Goal: Task Accomplishment & Management: Use online tool/utility

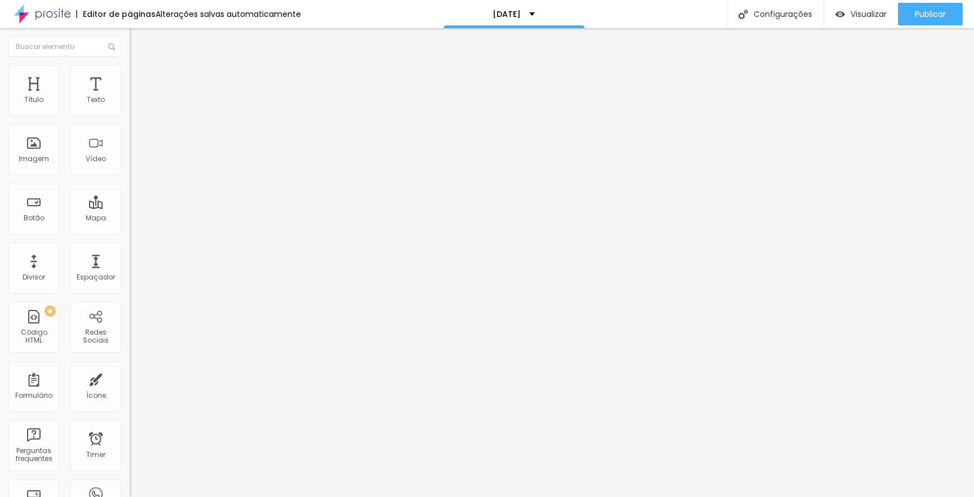
click at [140, 80] on span "Avançado" at bounding box center [158, 85] width 37 height 10
type input "9"
type input "8"
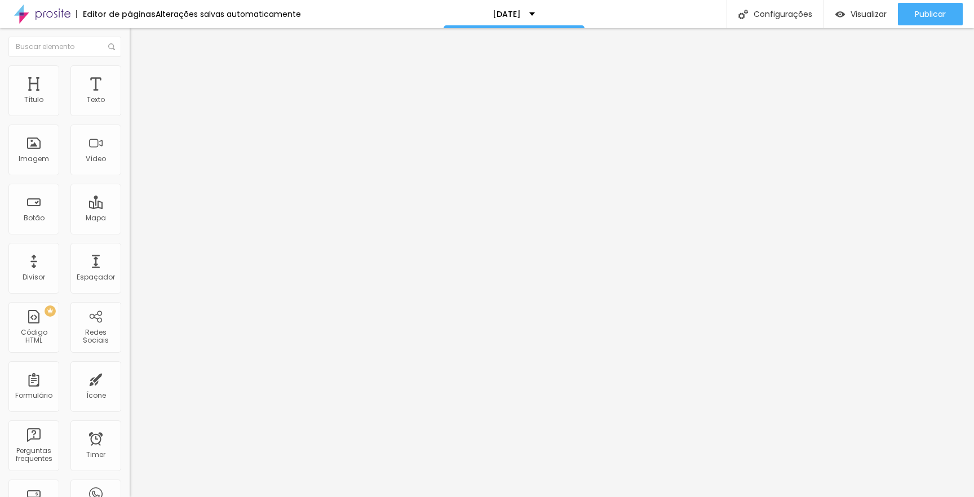
type input "7"
type input "6"
type input "5"
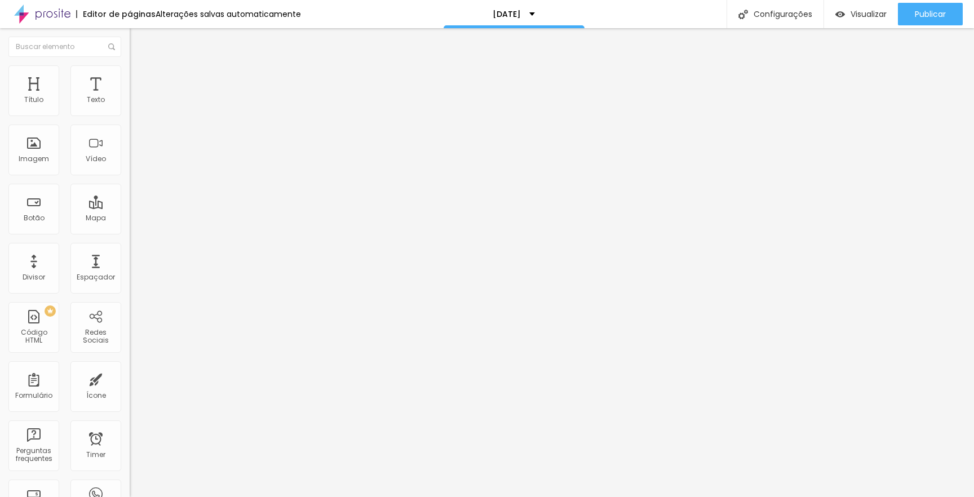
type input "5"
type input "4"
type input "3"
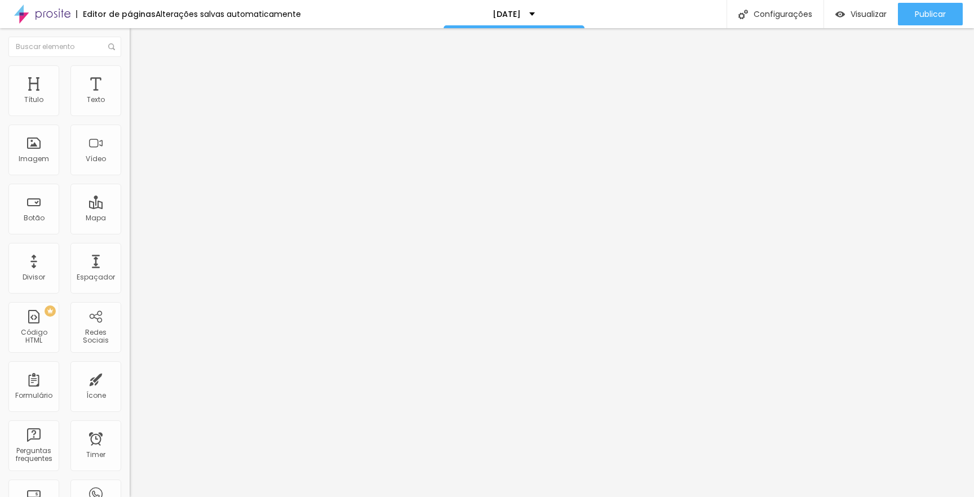
type input "2"
type input "1"
type input "0"
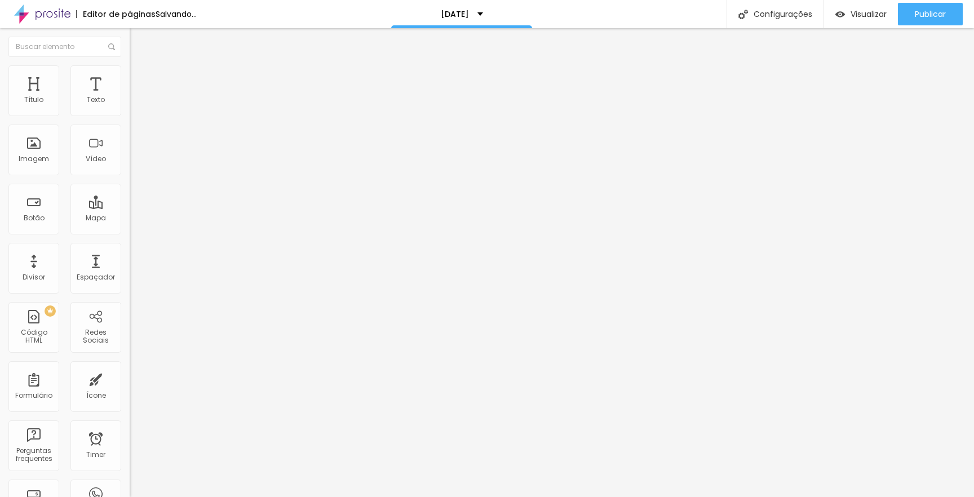
type input "0"
drag, startPoint x: 33, startPoint y: 111, endPoint x: 26, endPoint y: 113, distance: 7.5
type input "0"
click at [130, 219] on input "range" at bounding box center [166, 223] width 73 height 9
click at [140, 80] on span "Avançado" at bounding box center [158, 85] width 37 height 10
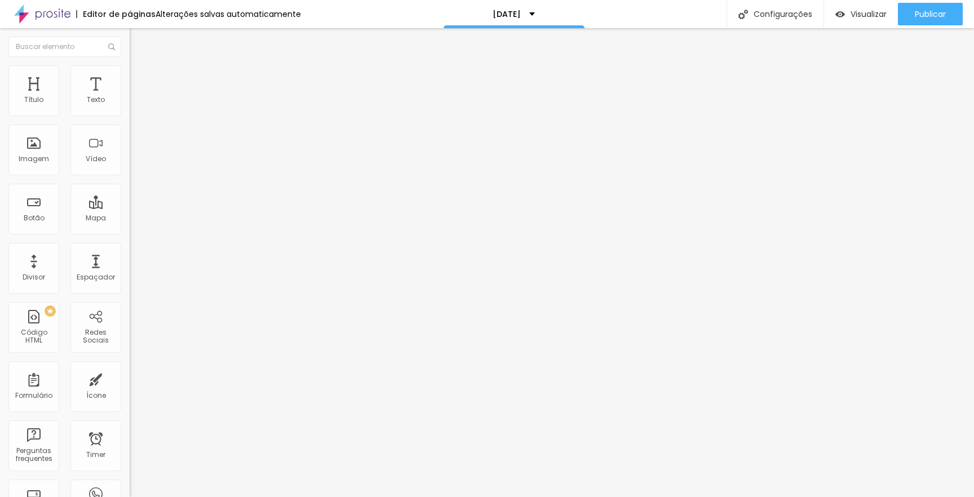
type input "8"
type input "7"
type input "6"
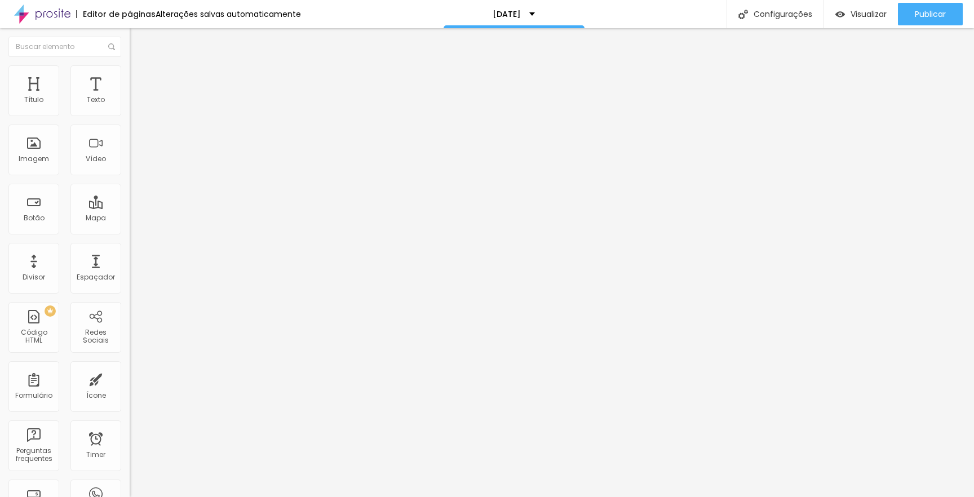
type input "6"
type input "5"
type input "4"
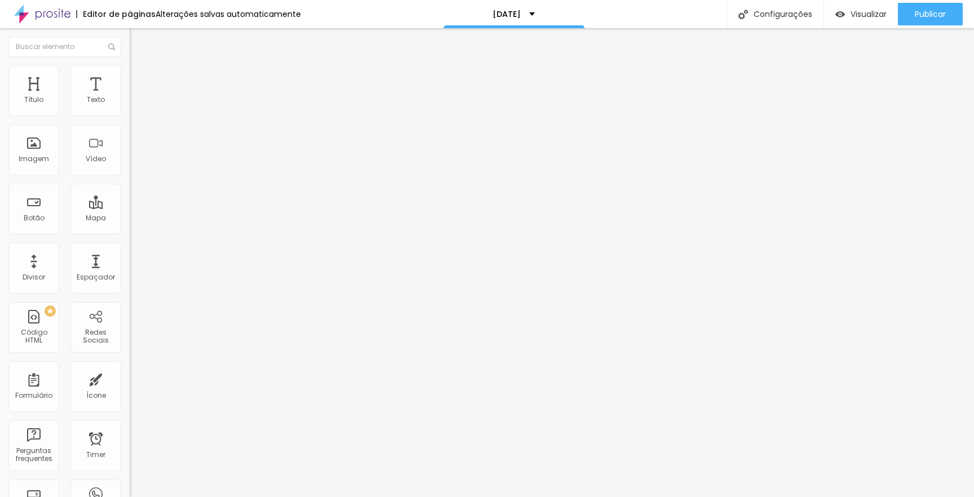
type input "3"
type input "2"
type input "1"
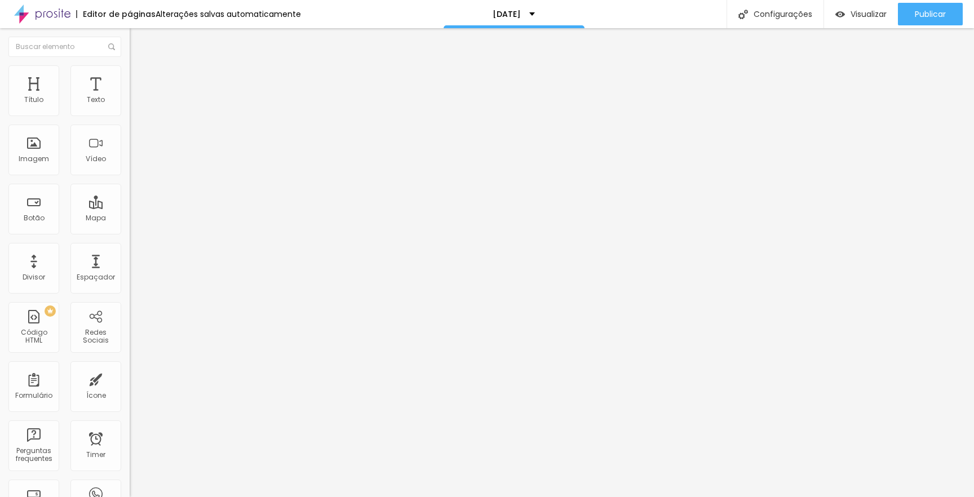
type input "1"
type input "0"
drag, startPoint x: 32, startPoint y: 112, endPoint x: 25, endPoint y: 113, distance: 7.0
type input "0"
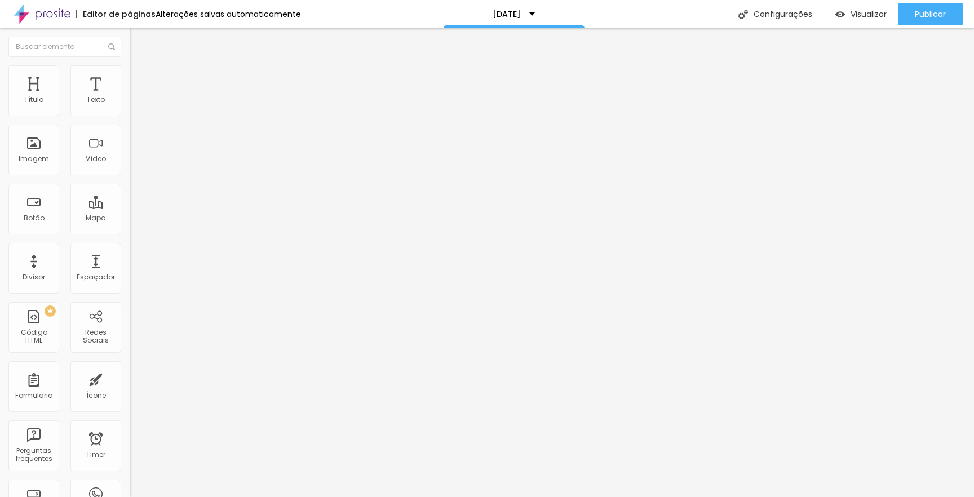
click at [130, 219] on input "range" at bounding box center [166, 223] width 73 height 9
click at [140, 80] on span "Avançado" at bounding box center [158, 85] width 37 height 10
type input "8"
type input "7"
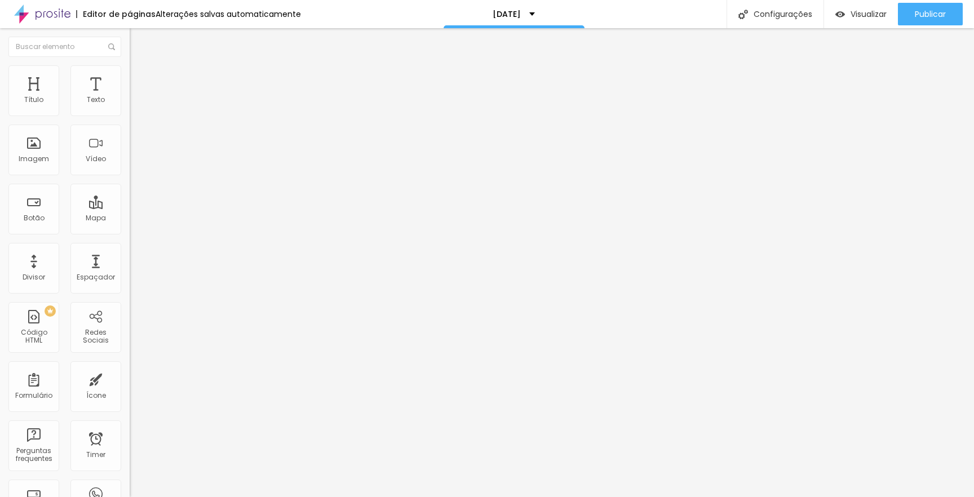
type input "7"
type input "6"
type input "5"
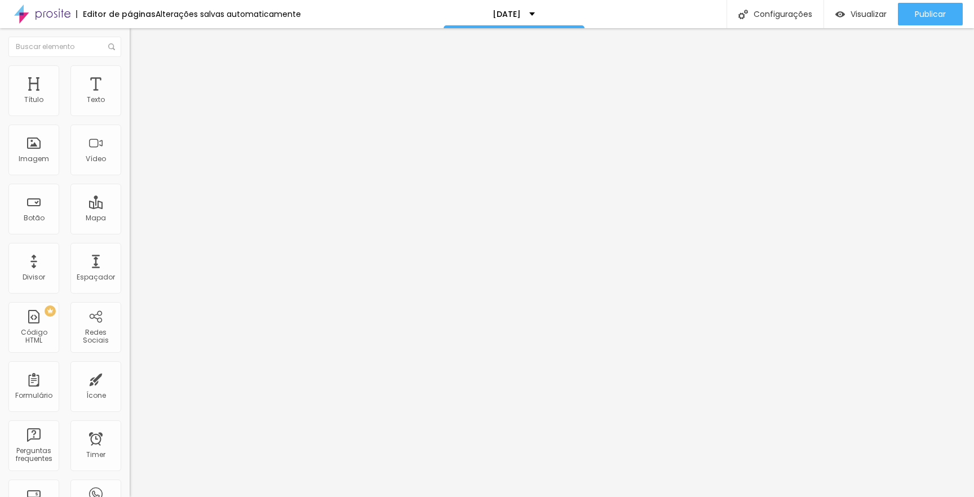
type input "4"
type input "3"
type input "2"
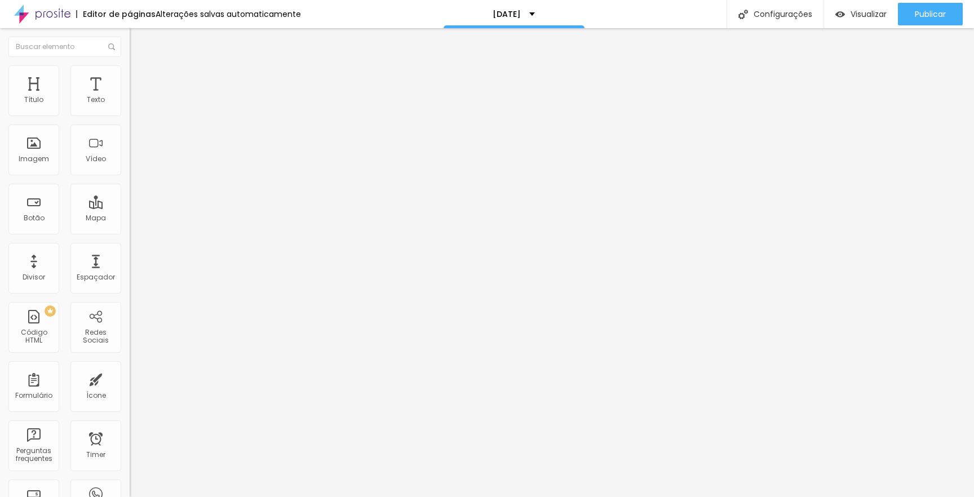
type input "2"
type input "1"
type input "0"
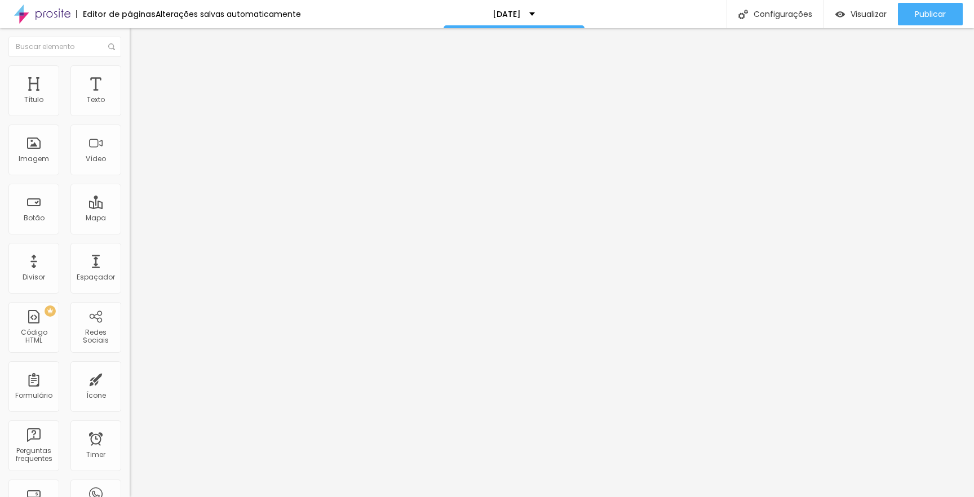
drag, startPoint x: 32, startPoint y: 136, endPoint x: 25, endPoint y: 139, distance: 7.3
type input "0"
click at [130, 378] on input "range" at bounding box center [166, 382] width 73 height 9
click at [130, 77] on li "Avançado" at bounding box center [195, 82] width 130 height 11
type input "9"
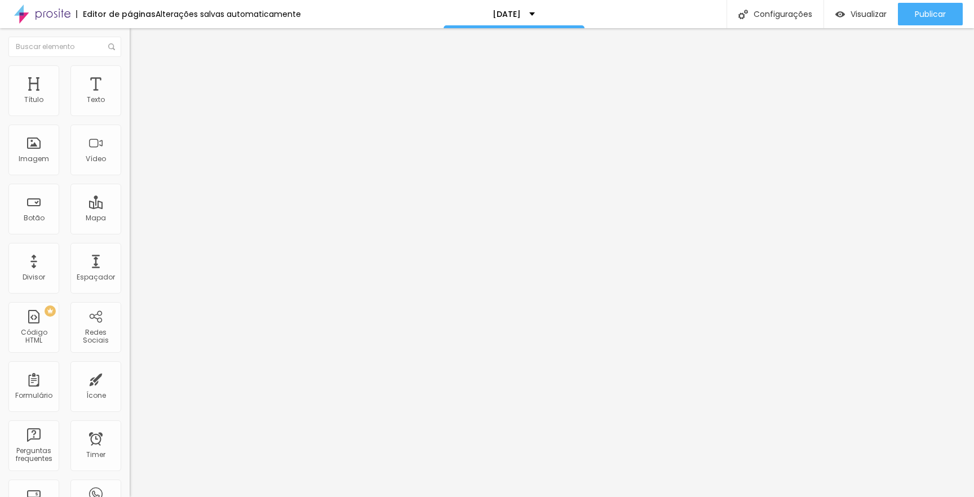
type input "9"
type input "8"
type input "7"
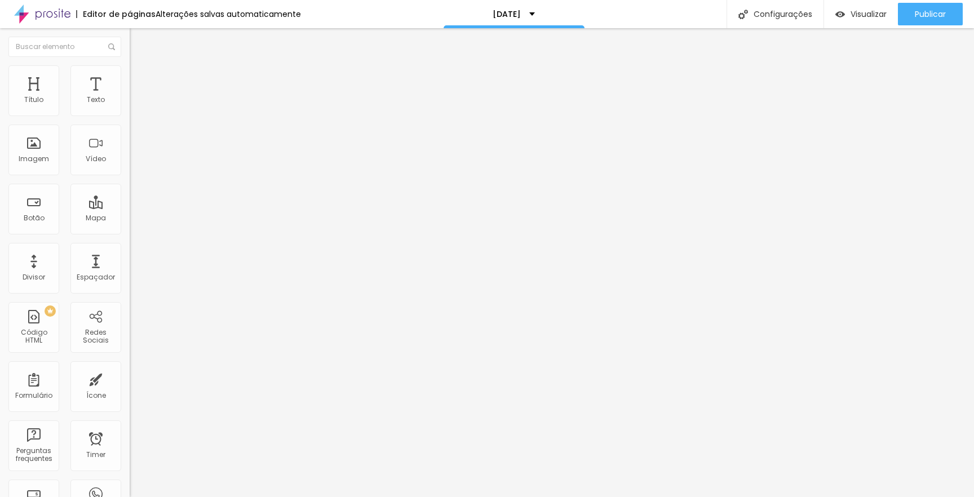
type input "6"
type input "5"
type input "4"
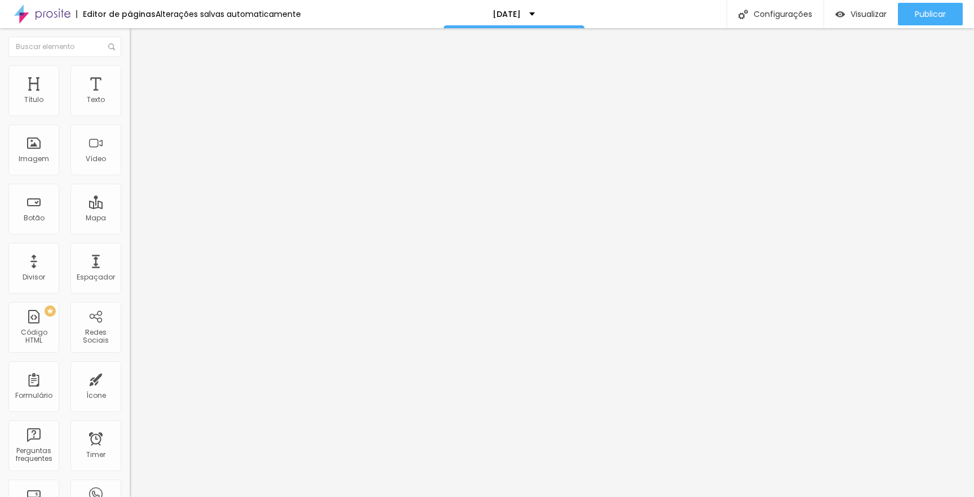
type input "4"
type input "3"
type input "2"
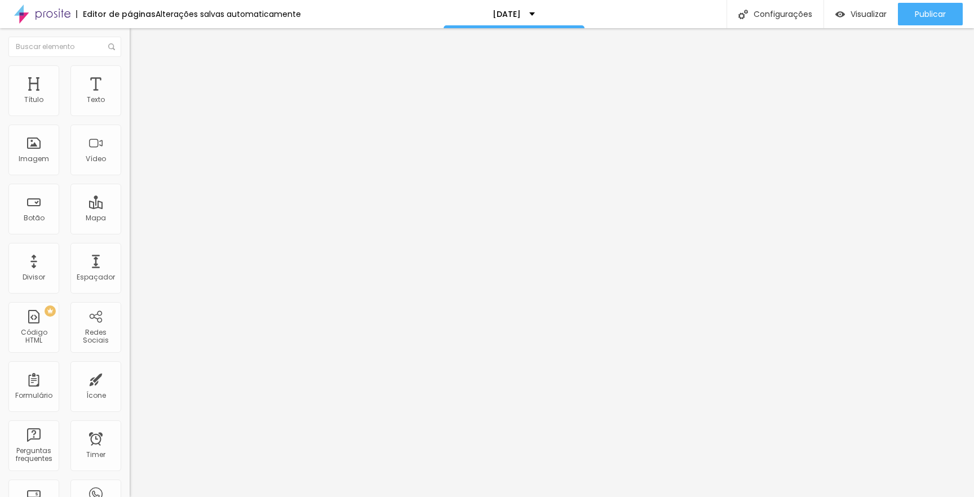
type input "0"
drag, startPoint x: 30, startPoint y: 136, endPoint x: 0, endPoint y: 137, distance: 29.9
type input "0"
click at [130, 138] on div "0 Espaço de cima 0 Espaço de baixo ID Html Classes Html Visível nos dispositivo…" at bounding box center [195, 325] width 130 height 474
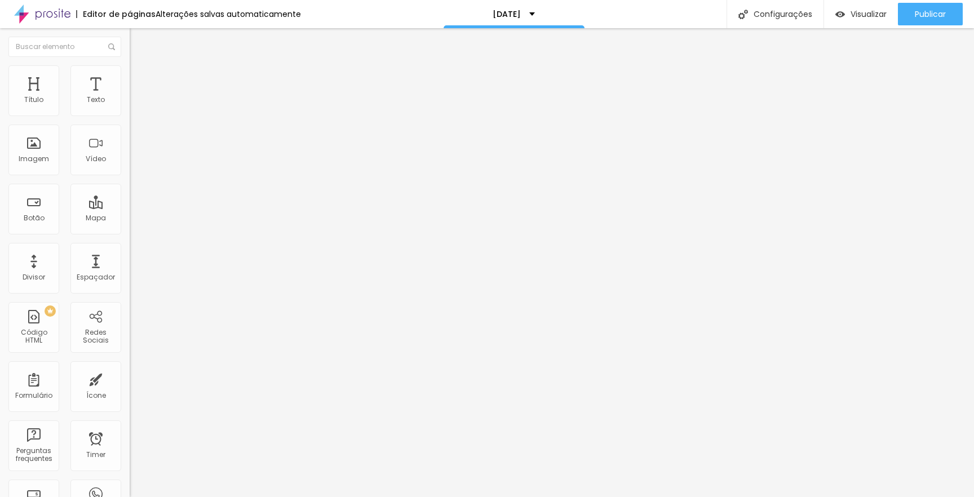
click at [130, 77] on li "Avançado" at bounding box center [195, 82] width 130 height 11
type input "9"
type input "8"
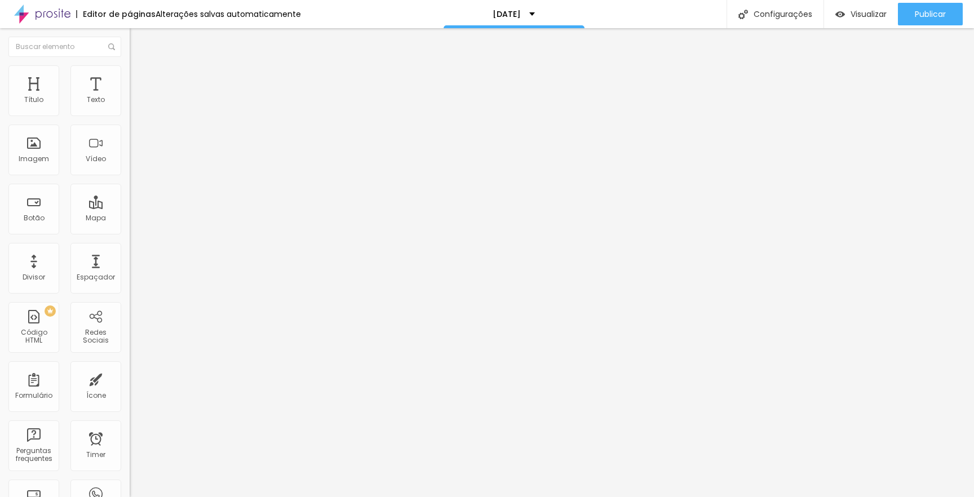
type input "7"
type input "6"
type input "5"
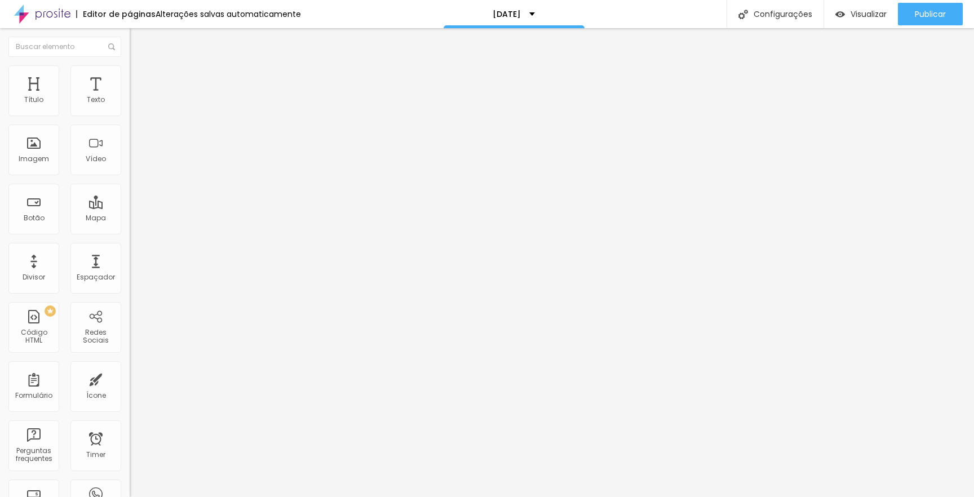
type input "5"
type input "4"
type input "3"
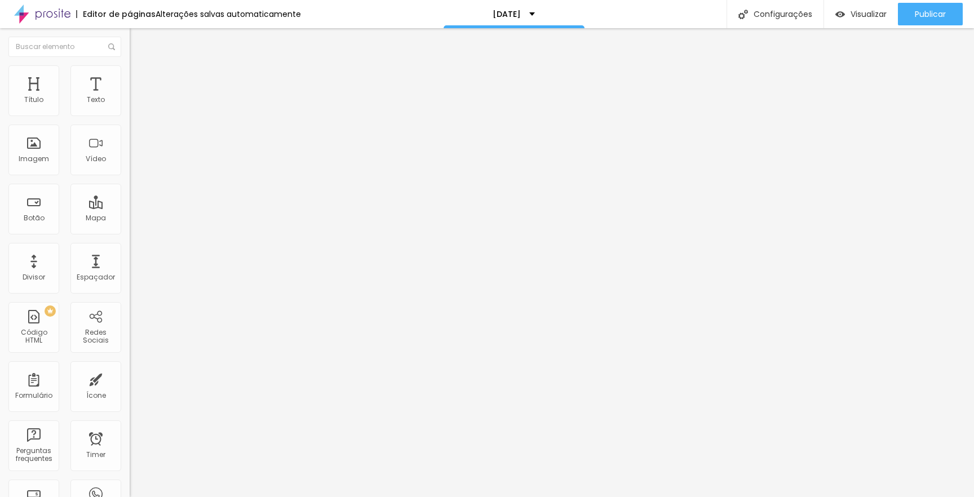
type input "2"
type input "0"
drag, startPoint x: 30, startPoint y: 112, endPoint x: 7, endPoint y: 117, distance: 23.1
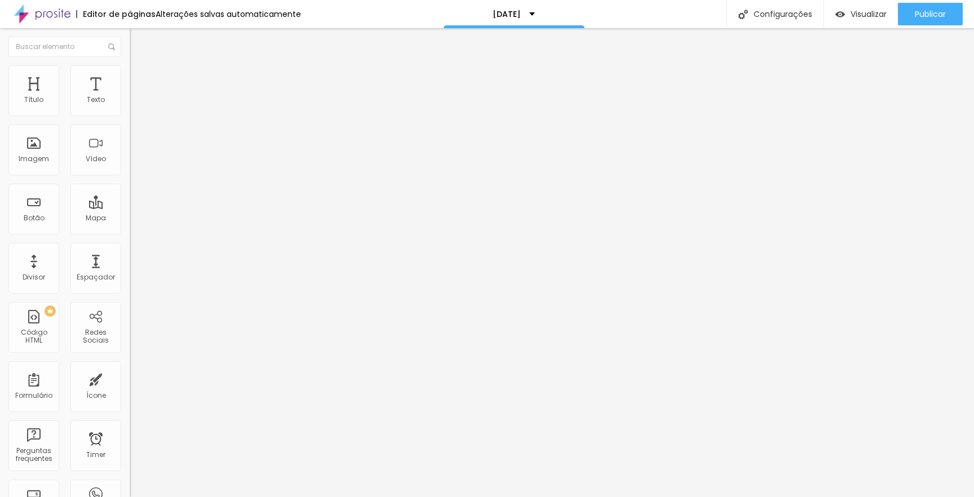
type input "0"
click at [130, 117] on div "0 Espaço de cima" at bounding box center [195, 168] width 130 height 160
type input "9"
type input "8"
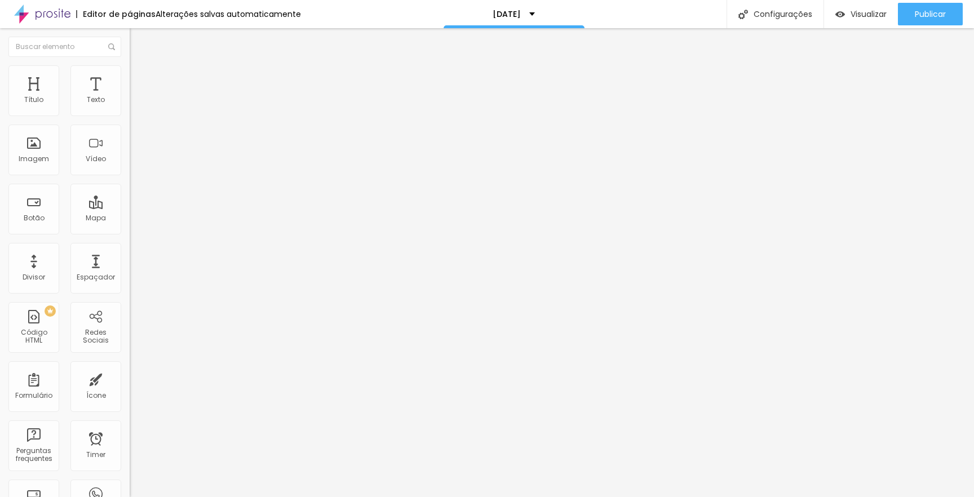
type input "8"
type input "7"
type input "2"
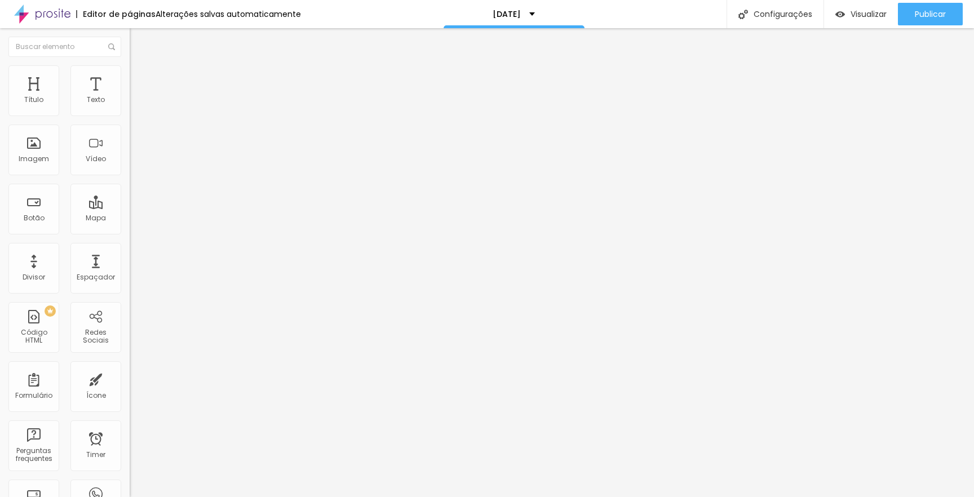
type input "0"
drag, startPoint x: 33, startPoint y: 138, endPoint x: 0, endPoint y: 145, distance: 33.5
type input "0"
click at [130, 145] on div "0 Espaço de cima 0 Espaço de baixo ID Html Classes Html Visível nos dispositivo…" at bounding box center [195, 325] width 130 height 474
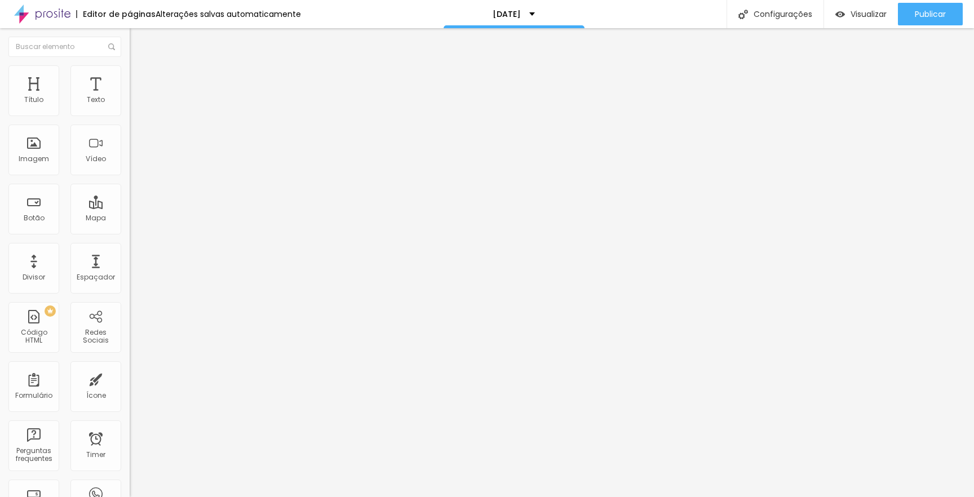
click at [130, 73] on li "Estilo" at bounding box center [195, 70] width 130 height 11
type input "95"
type input "90"
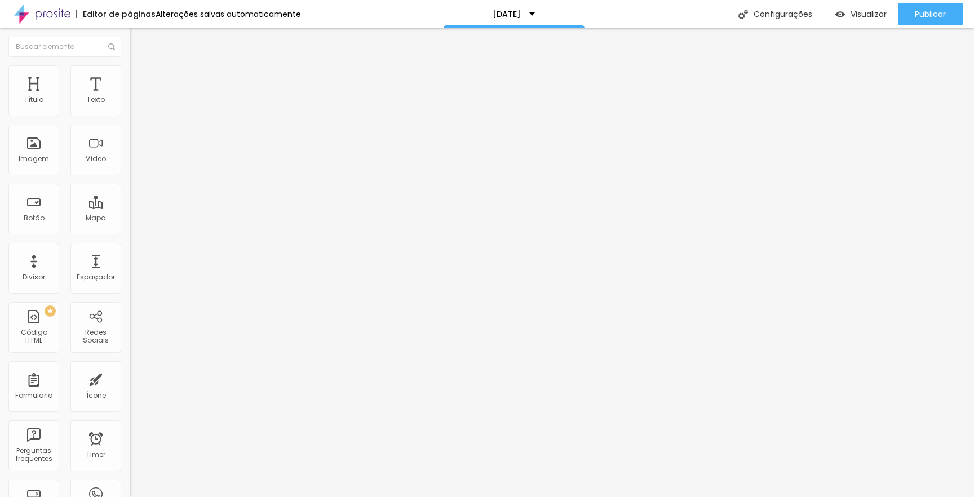
type input "85"
type input "80"
type input "75"
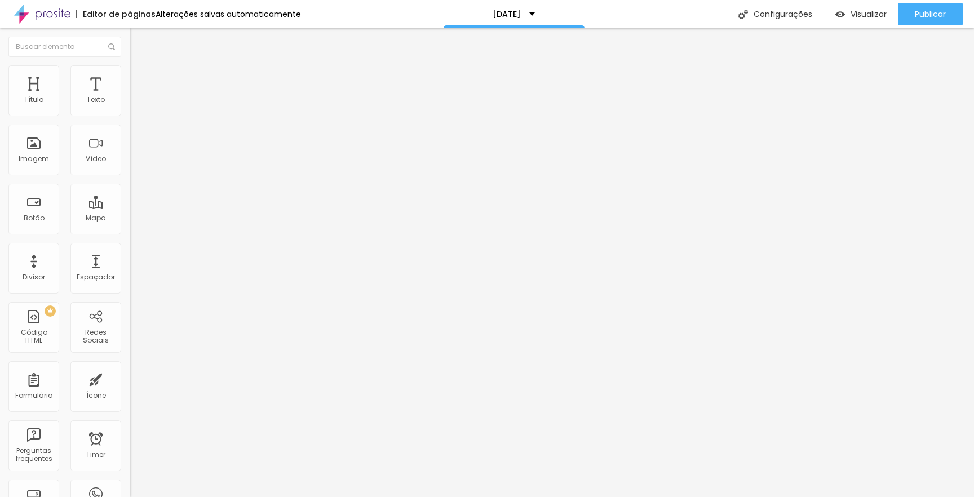
type input "75"
type input "65"
type input "60"
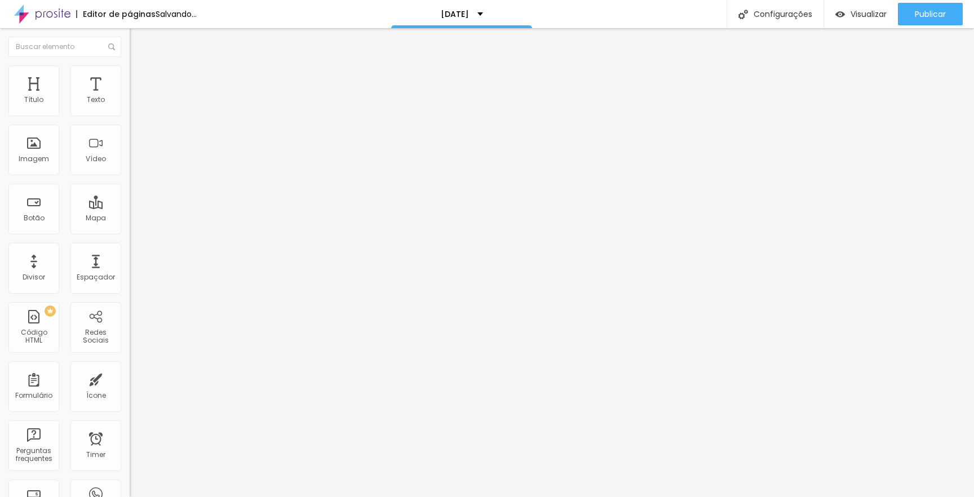
type input "45"
type input "40"
type input "45"
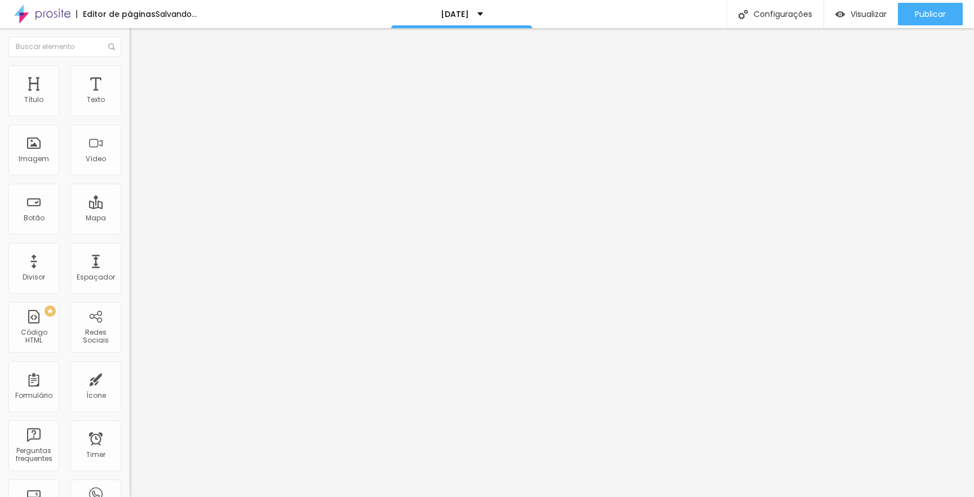
type input "45"
type input "50"
type input "55"
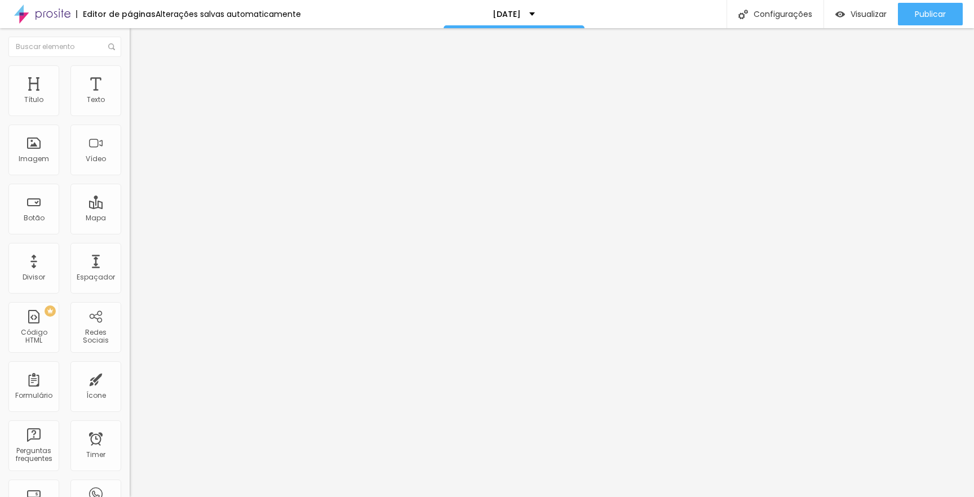
type input "50"
type input "55"
type input "60"
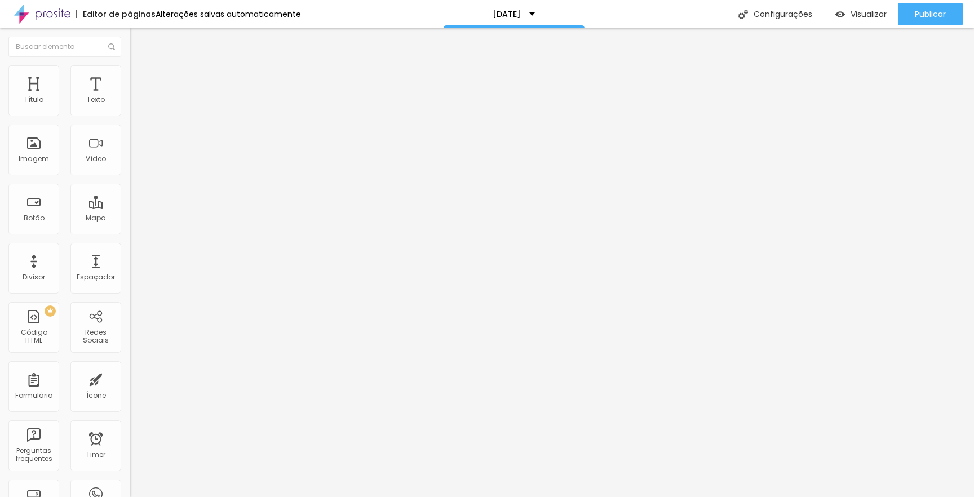
type input "60"
type input "65"
type input "70"
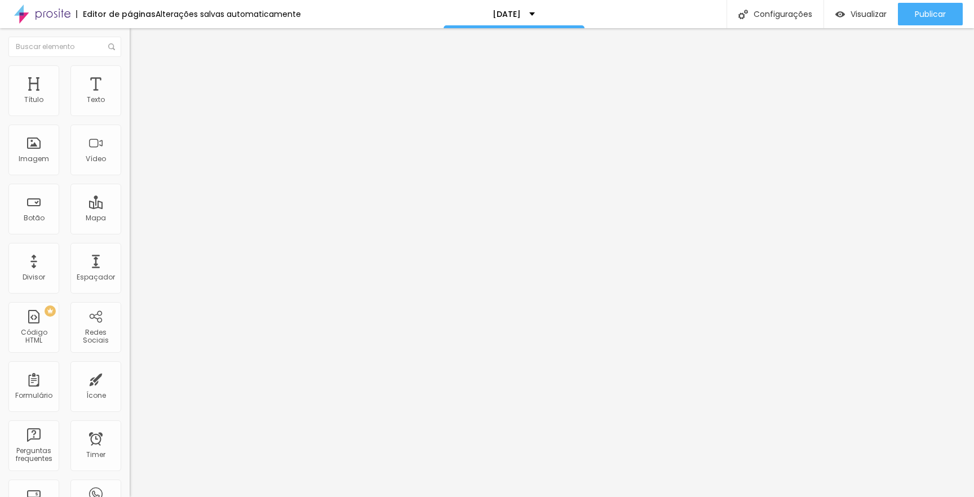
type input "75"
drag, startPoint x: 118, startPoint y: 124, endPoint x: 86, endPoint y: 128, distance: 31.8
type input "75"
click at [130, 117] on div at bounding box center [195, 112] width 130 height 10
click at [130, 83] on li "Avançado" at bounding box center [195, 82] width 130 height 11
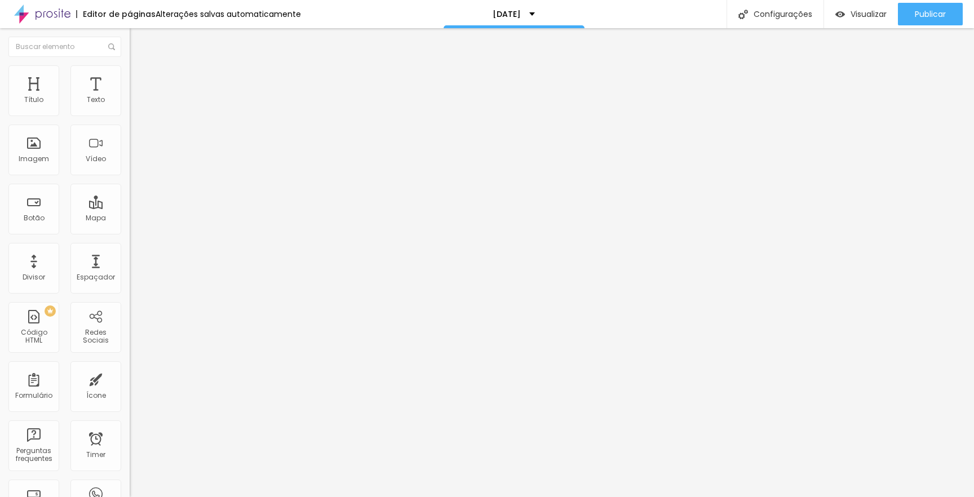
type input "1"
type input "7"
type input "12"
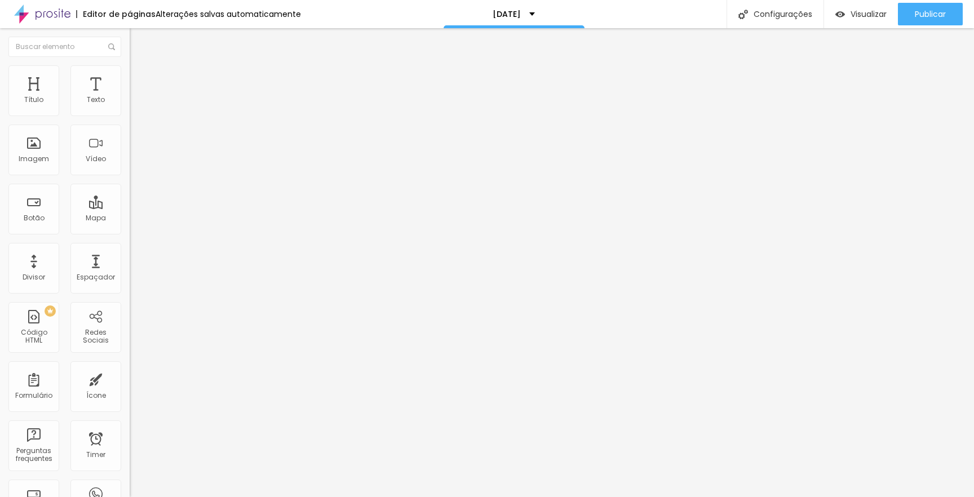
type input "12"
type input "21"
type input "25"
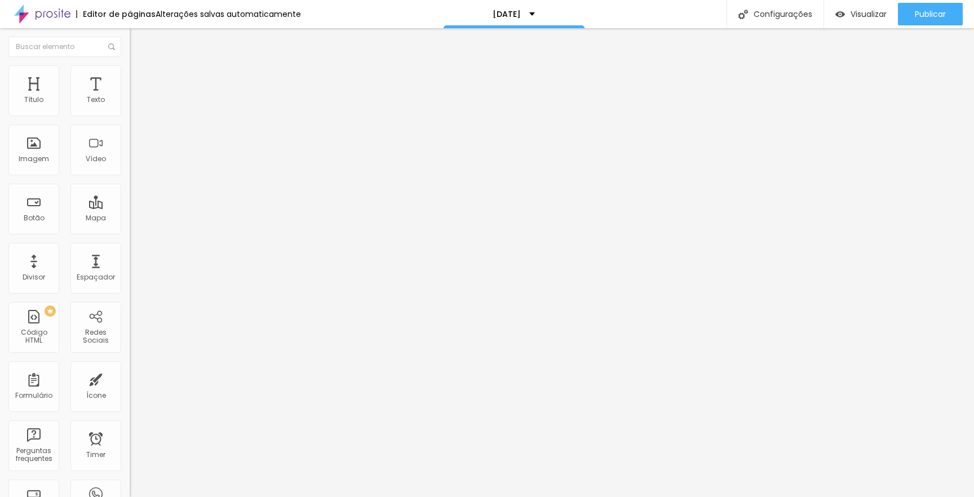
type input "29"
type input "33"
type input "34"
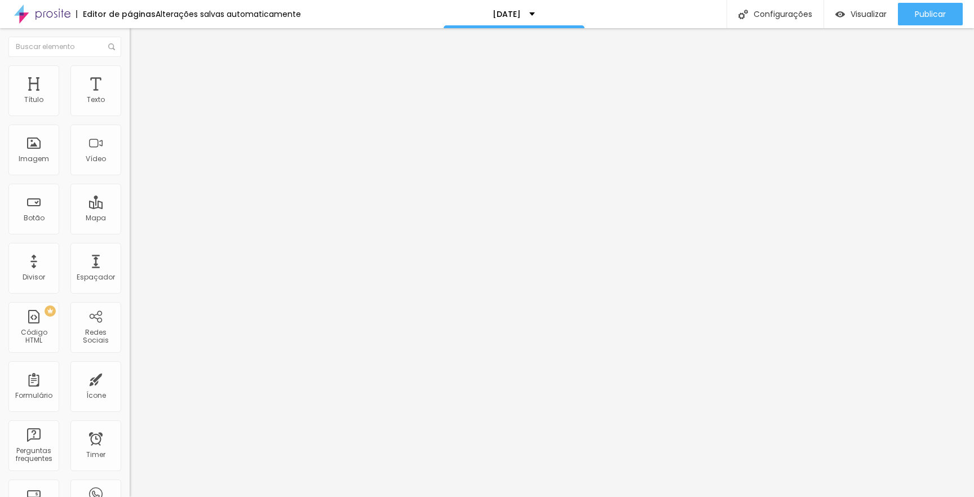
type input "34"
type input "35"
type input "36"
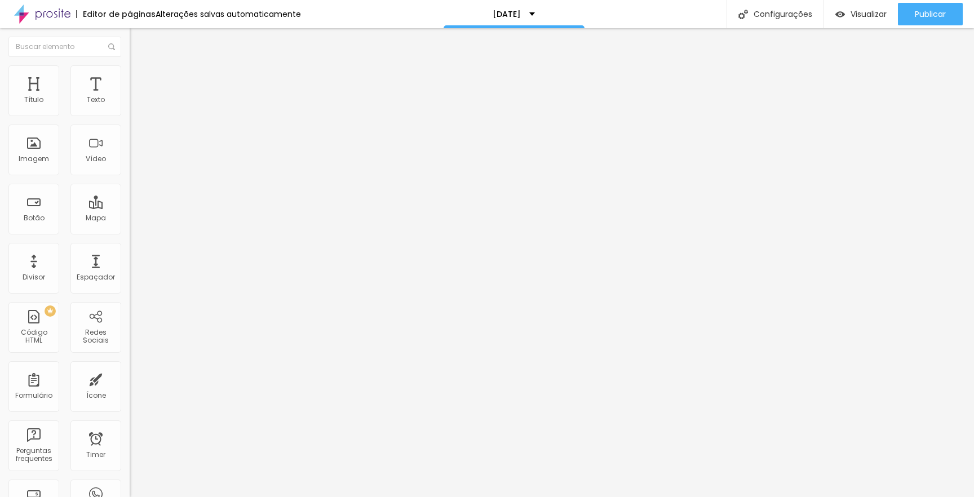
type input "37"
type input "38"
type input "39"
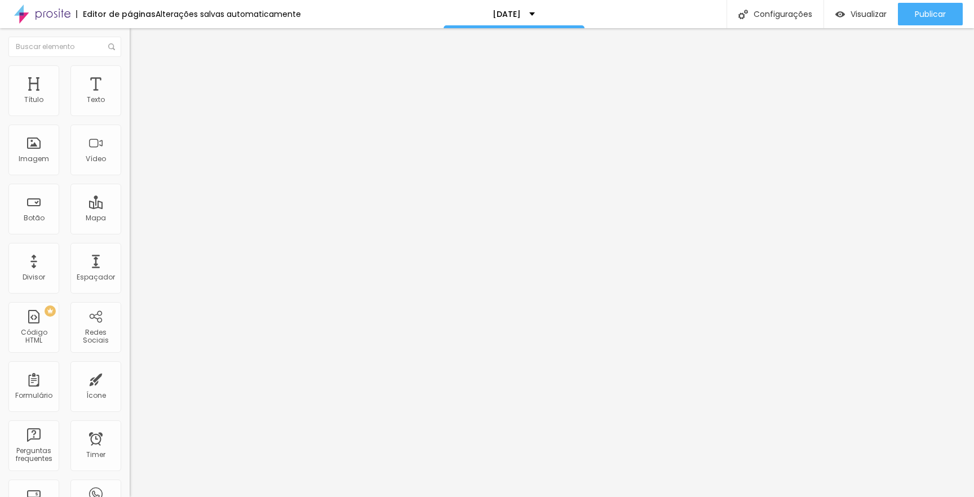
type input "39"
type input "38"
type input "35"
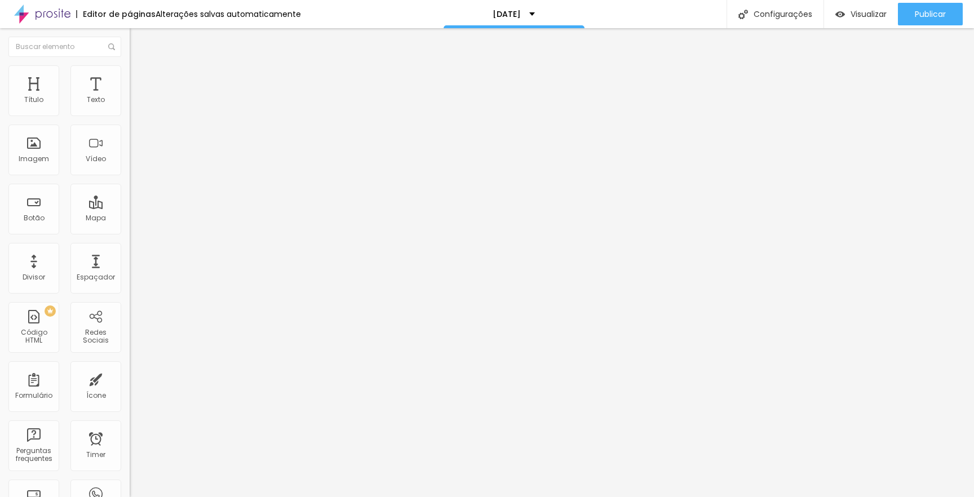
type input "34"
type input "33"
type input "32"
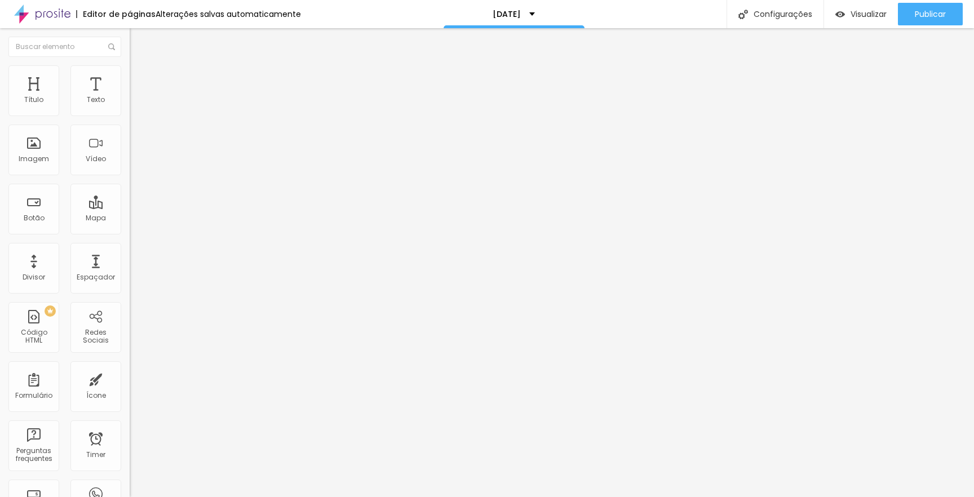
type input "32"
type input "31"
type input "30"
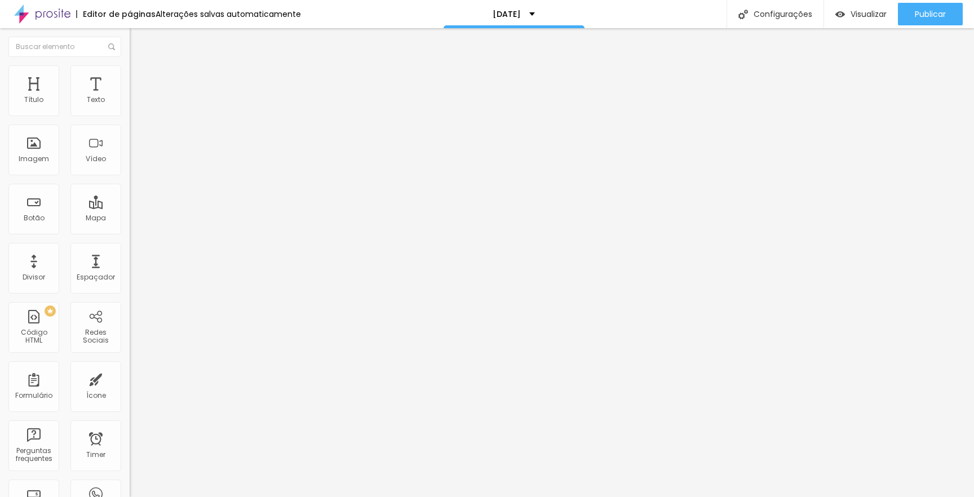
type input "27"
type input "26"
type input "23"
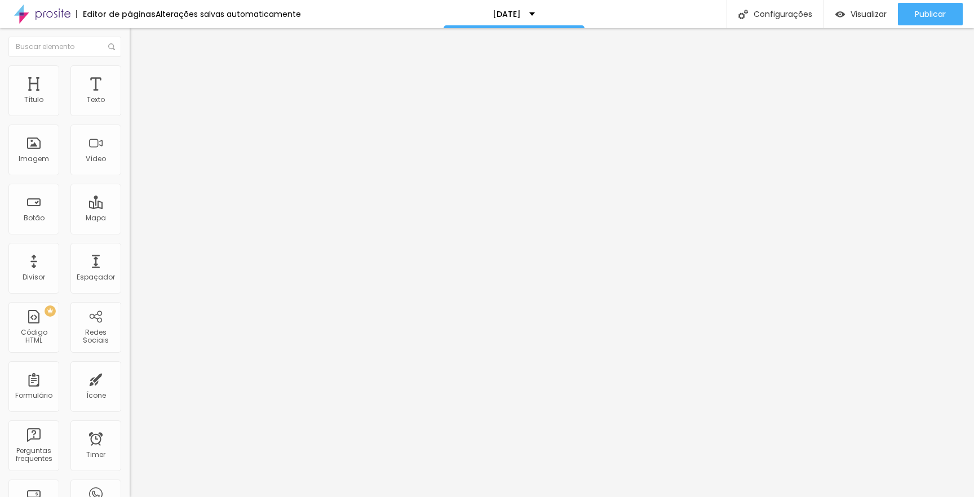
type input "23"
type input "21"
type input "20"
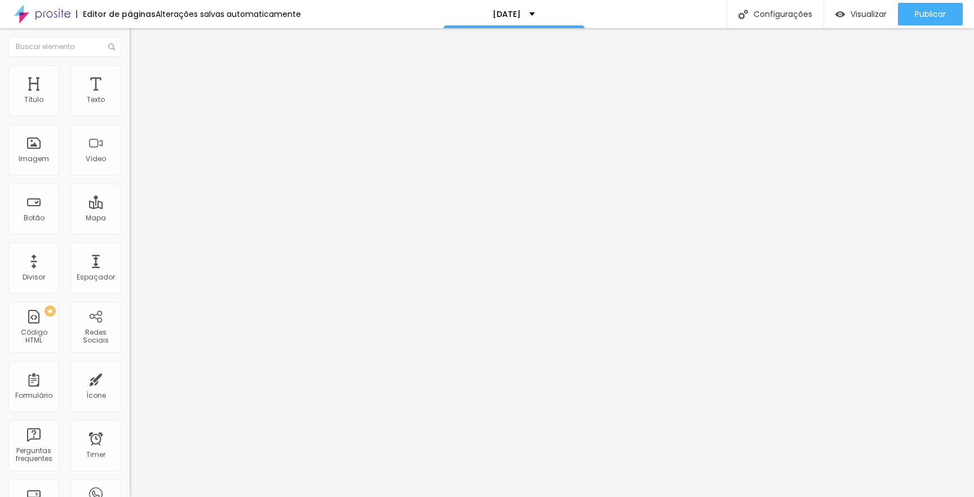
type input "17"
type input "16"
type input "13"
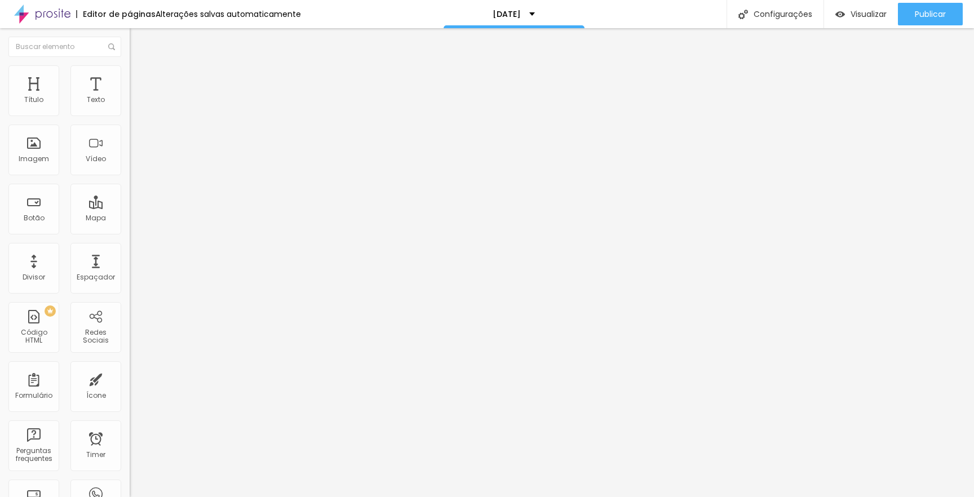
type input "13"
drag, startPoint x: 25, startPoint y: 111, endPoint x: 14, endPoint y: 120, distance: 14.4
click at [130, 120] on div "0 Espaço de cima" at bounding box center [195, 168] width 130 height 160
drag, startPoint x: 25, startPoint y: 136, endPoint x: 6, endPoint y: 149, distance: 22.8
click at [130, 248] on div "0 Espaço de baixo" at bounding box center [195, 328] width 130 height 160
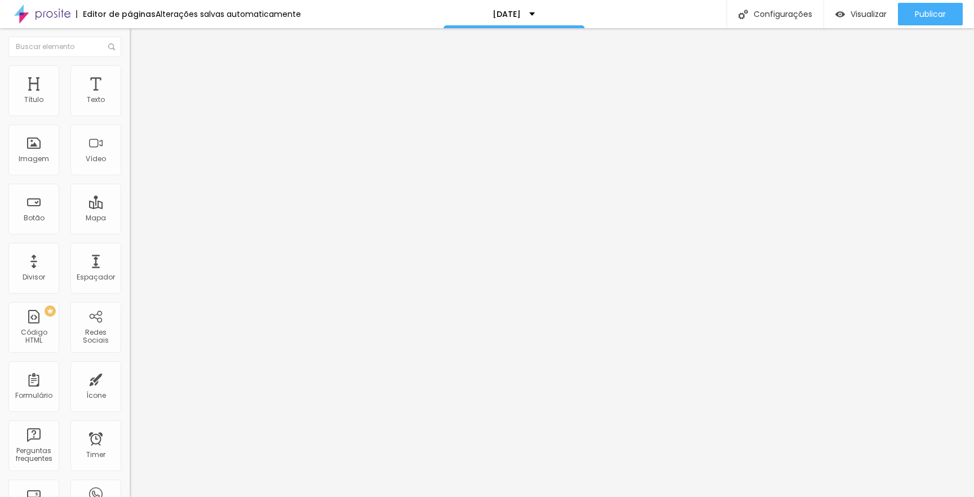
click at [140, 80] on span "Avançado" at bounding box center [158, 85] width 37 height 10
click at [140, 76] on span "Estilo" at bounding box center [148, 73] width 17 height 10
click at [140, 80] on span "Avançado" at bounding box center [158, 85] width 37 height 10
click at [130, 75] on li "Estilo" at bounding box center [195, 70] width 130 height 11
click at [130, 116] on input "range" at bounding box center [166, 111] width 73 height 9
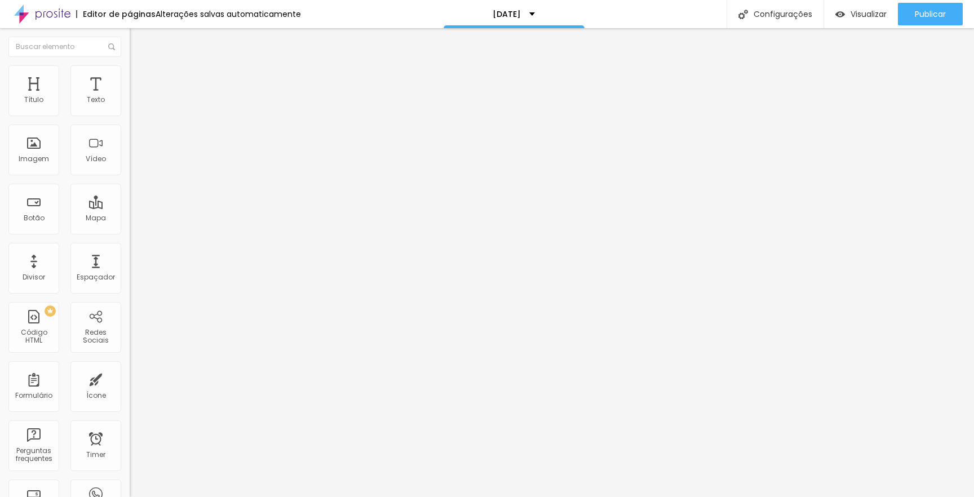
click at [130, 116] on input "range" at bounding box center [166, 111] width 73 height 9
click at [140, 80] on span "Avançado" at bounding box center [158, 85] width 37 height 10
click at [140, 77] on span "Estilo" at bounding box center [148, 73] width 17 height 10
click at [130, 116] on input "range" at bounding box center [166, 111] width 73 height 9
drag, startPoint x: 77, startPoint y: 125, endPoint x: 87, endPoint y: 125, distance: 10.2
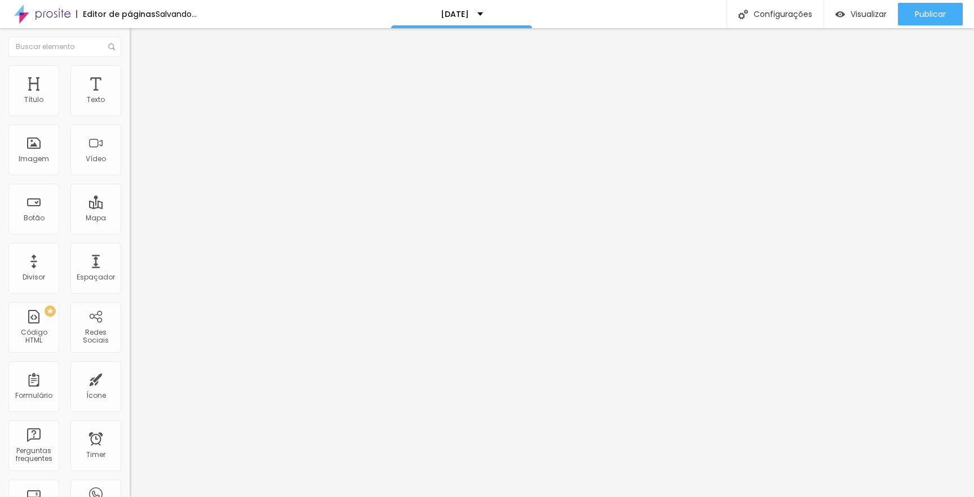
click at [130, 116] on input "range" at bounding box center [166, 111] width 73 height 9
click at [140, 78] on span "Estilo" at bounding box center [148, 73] width 17 height 10
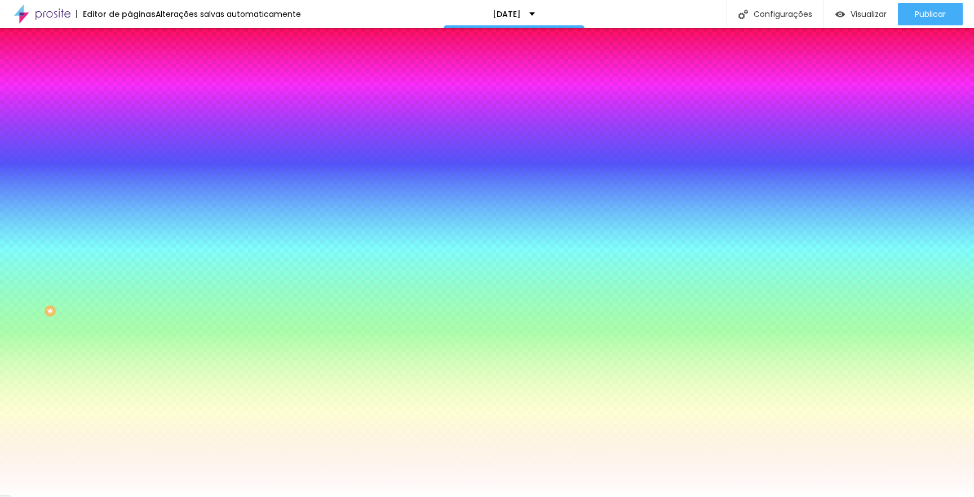
click at [140, 80] on span "Avançado" at bounding box center [158, 85] width 37 height 10
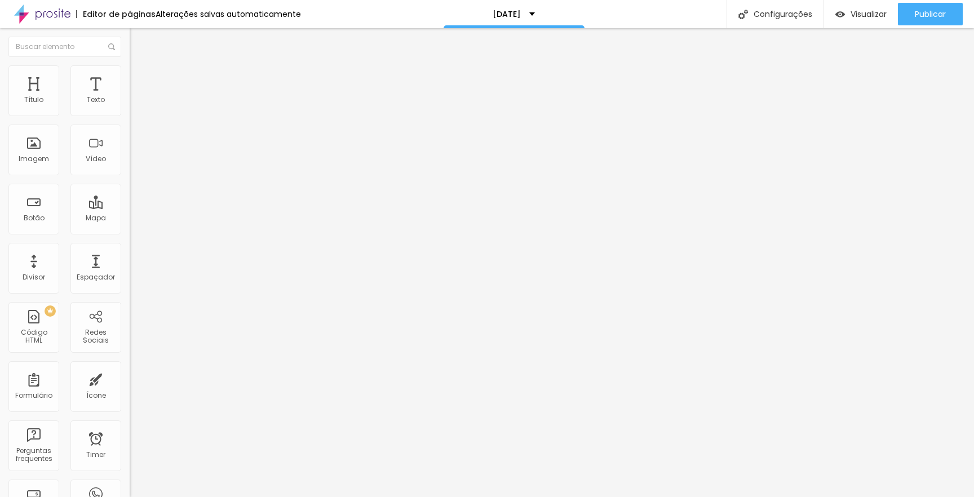
drag, startPoint x: 24, startPoint y: 113, endPoint x: 44, endPoint y: 121, distance: 21.3
click at [130, 121] on div "20 px Espaçamento Interno" at bounding box center [195, 168] width 130 height 160
click at [140, 81] on span "Avançado" at bounding box center [158, 85] width 37 height 10
click at [130, 219] on input "range" at bounding box center [166, 223] width 73 height 9
drag, startPoint x: 35, startPoint y: 111, endPoint x: 0, endPoint y: 126, distance: 37.9
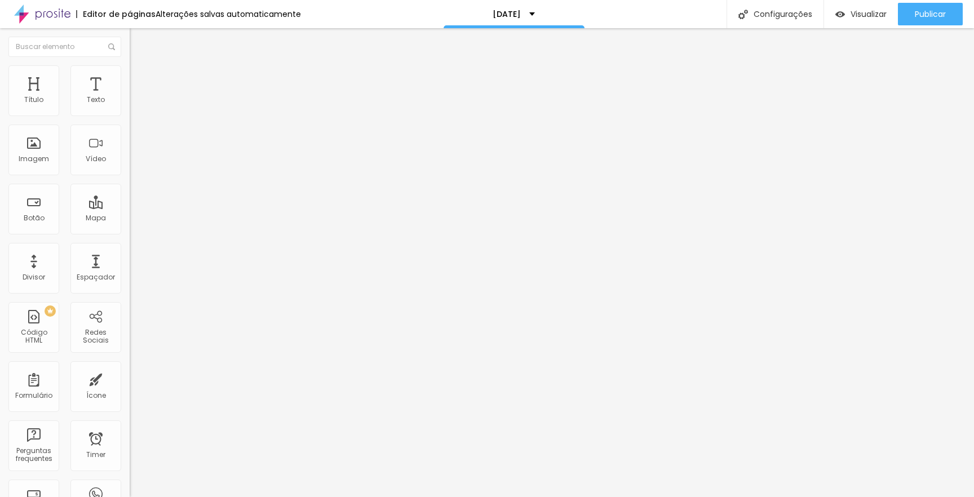
click at [130, 126] on div "0 px Espaçamento Interno ID Html Classes Html Visível nos dispositivos Celular …" at bounding box center [195, 245] width 130 height 315
click at [130, 70] on li "Estilo" at bounding box center [195, 70] width 130 height 11
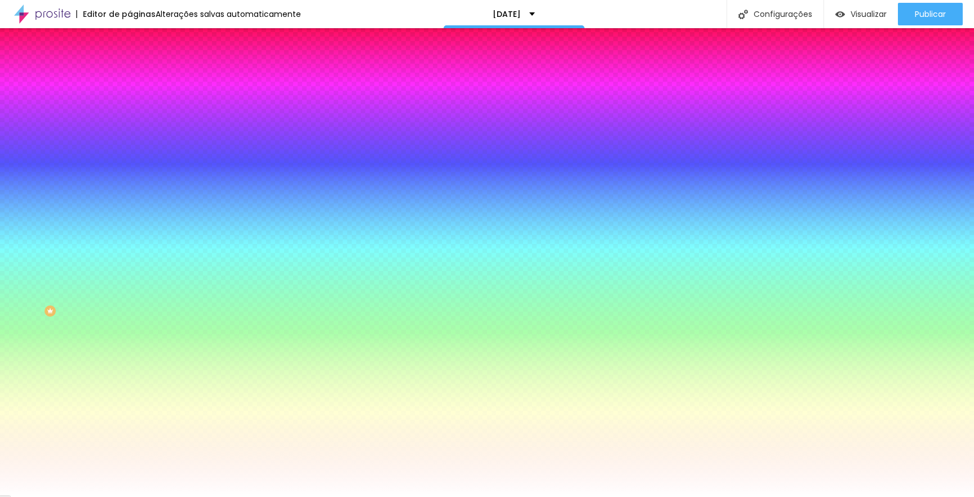
click at [140, 80] on span "Avançado" at bounding box center [158, 85] width 37 height 10
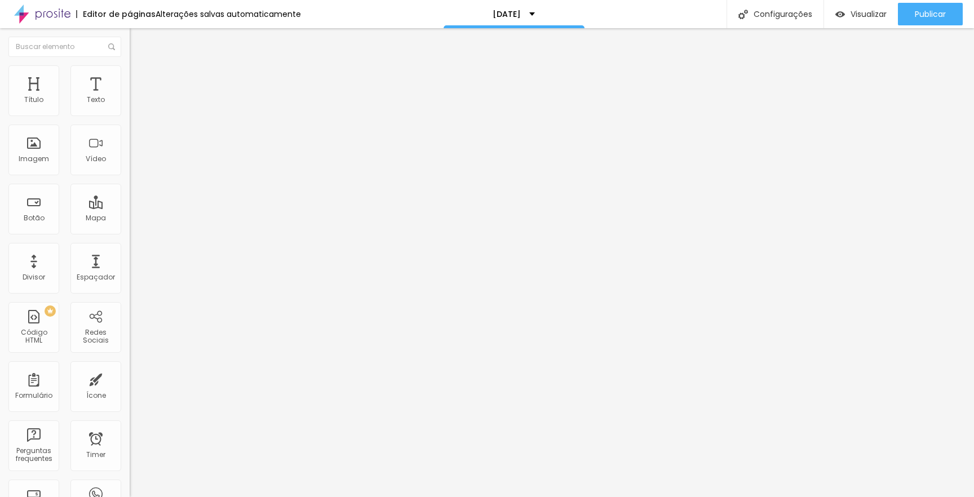
drag, startPoint x: 46, startPoint y: 112, endPoint x: 0, endPoint y: 112, distance: 45.7
click at [130, 112] on div "0 px Espaçamento Interno ID Html Classes Html Visível nos dispositivos Celular …" at bounding box center [195, 245] width 130 height 315
click at [876, 13] on span "Visualizar" at bounding box center [869, 14] width 36 height 9
click at [130, 97] on span "Trocar imagem" at bounding box center [160, 92] width 61 height 10
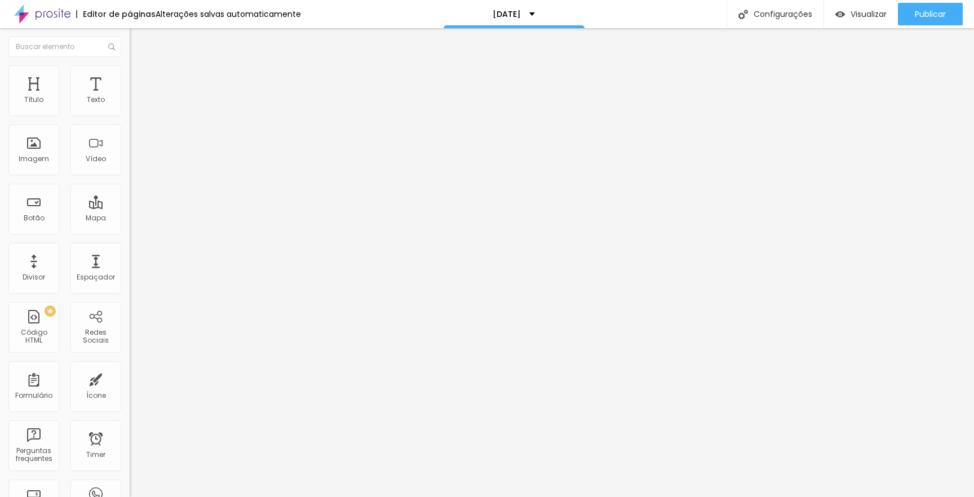
click at [130, 237] on div "Editar Seção Conteúdo Estilo Avançado Modo Encaixotado Encaixotado Completo" at bounding box center [195, 262] width 130 height 469
click at [140, 78] on span "Estilo" at bounding box center [148, 73] width 17 height 10
click at [140, 80] on span "Avançado" at bounding box center [158, 85] width 37 height 10
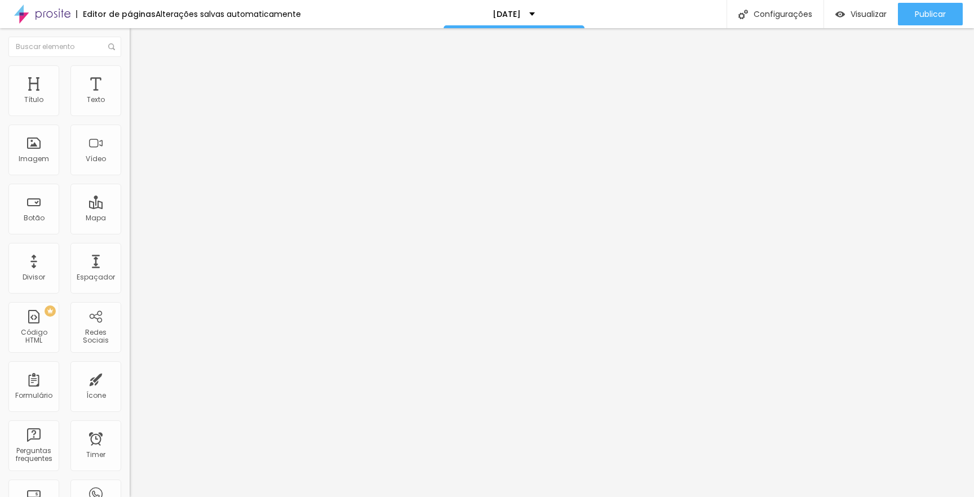
click at [140, 80] on span "Avançado" at bounding box center [158, 85] width 37 height 10
click at [130, 77] on li "Avançado" at bounding box center [195, 82] width 130 height 11
type input "5"
type input "35"
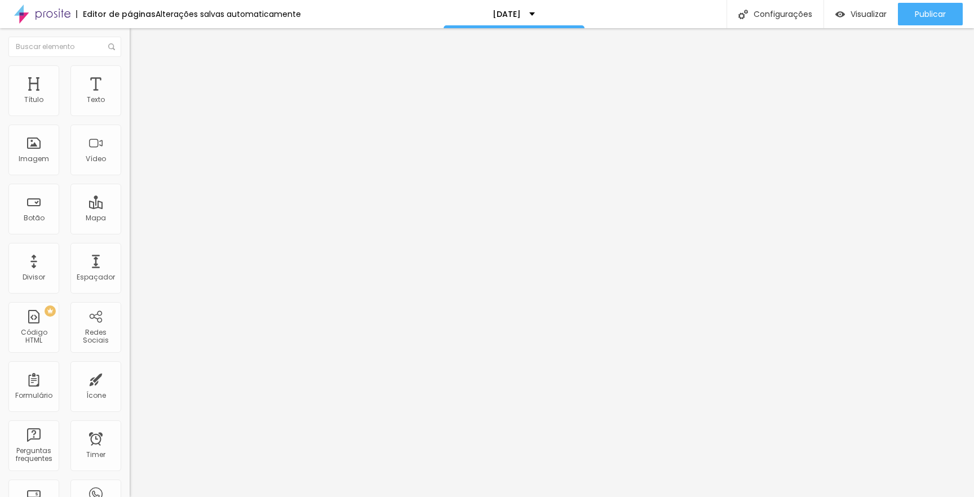
type input "35"
type input "50"
type input "45"
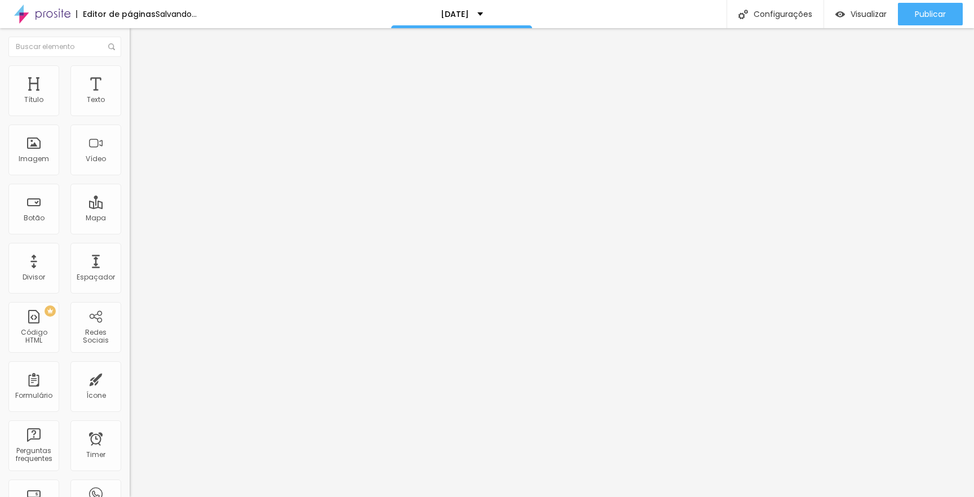
type input "0"
drag, startPoint x: 27, startPoint y: 112, endPoint x: 0, endPoint y: 125, distance: 30.3
click at [130, 122] on div "0 px Espaçamento Interno ID Html Classes Html Visível nos dispositivos Celular …" at bounding box center [195, 245] width 130 height 315
click at [140, 76] on span "Estilo" at bounding box center [148, 73] width 17 height 10
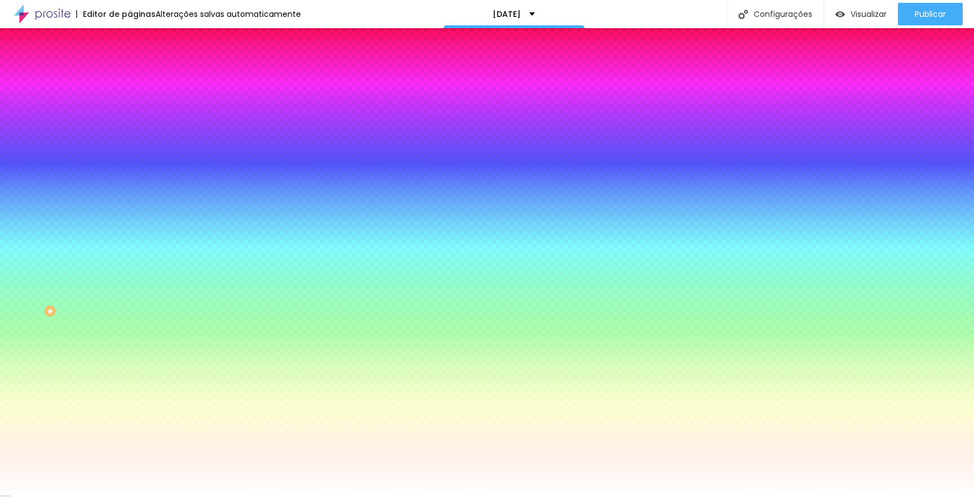
click at [130, 108] on div at bounding box center [195, 108] width 130 height 0
type input "#FFFFFF"
drag, startPoint x: 51, startPoint y: 153, endPoint x: 0, endPoint y: 99, distance: 74.2
click at [130, 99] on div "Cor de fundo Voltar ao padrão #FFFFFF Sombra DESATIVADO Voltar ao padrão Borda …" at bounding box center [195, 138] width 130 height 100
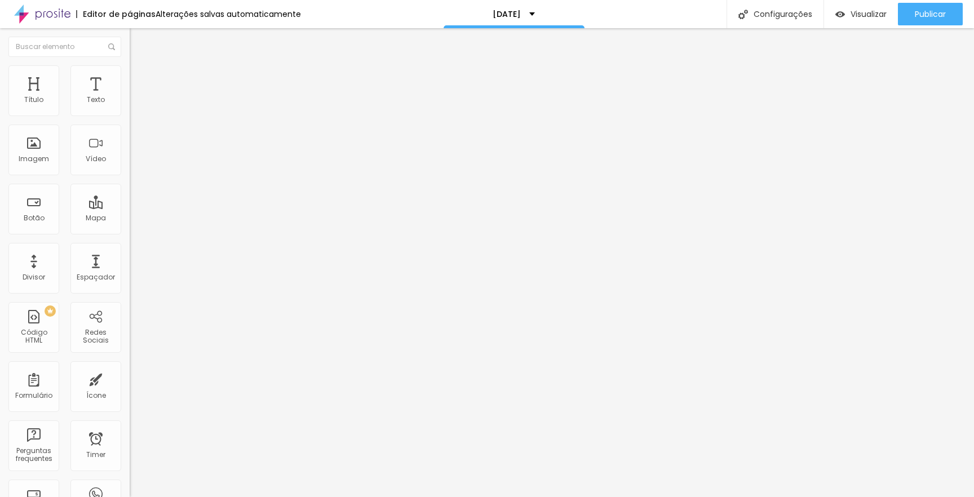
click at [140, 78] on span "Estilo" at bounding box center [148, 73] width 17 height 10
type input "2"
type input "200"
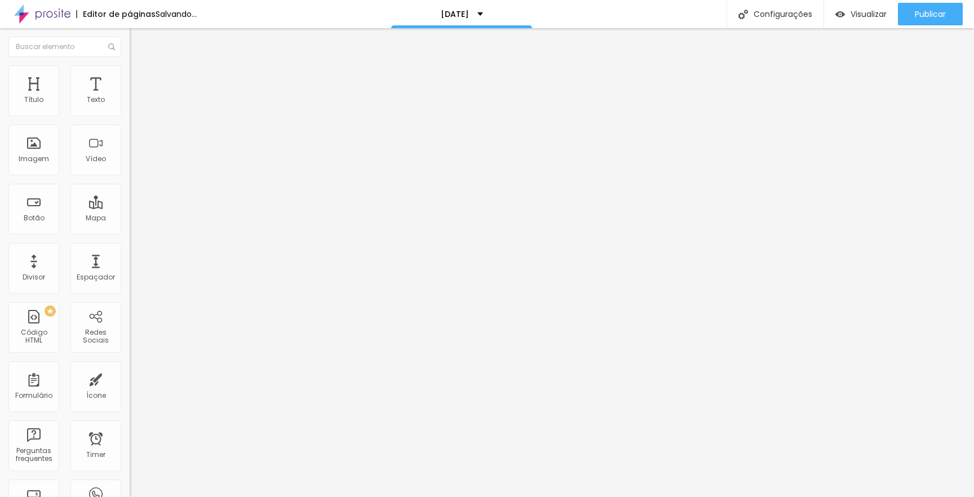
type input "182"
type input "0"
drag, startPoint x: 27, startPoint y: 147, endPoint x: 0, endPoint y: 155, distance: 27.7
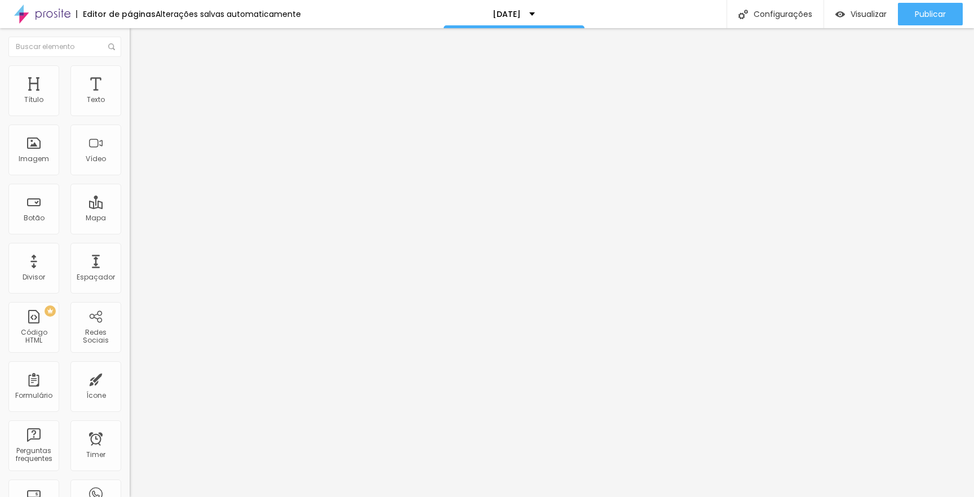
click at [130, 155] on div "Tamanho 75 px % 0 Borda arredondada Sombra DESATIVADO Voltar ao padrão" at bounding box center [195, 201] width 130 height 226
click at [140, 80] on span "Avançado" at bounding box center [158, 85] width 37 height 10
click at [140, 78] on span "Estilo" at bounding box center [148, 73] width 17 height 10
click at [134, 305] on icon "button" at bounding box center [137, 308] width 7 height 7
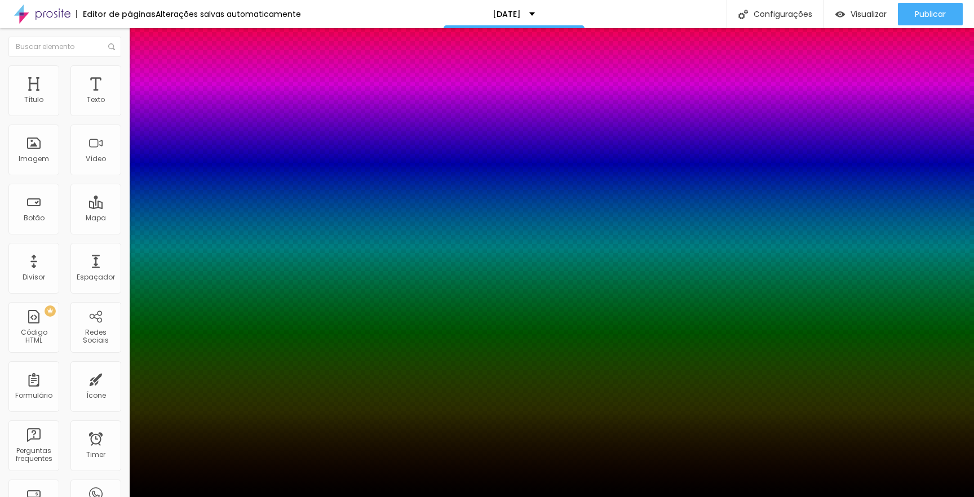
click at [196, 497] on div at bounding box center [487, 504] width 974 height 0
click at [33, 497] on div at bounding box center [487, 497] width 974 height 0
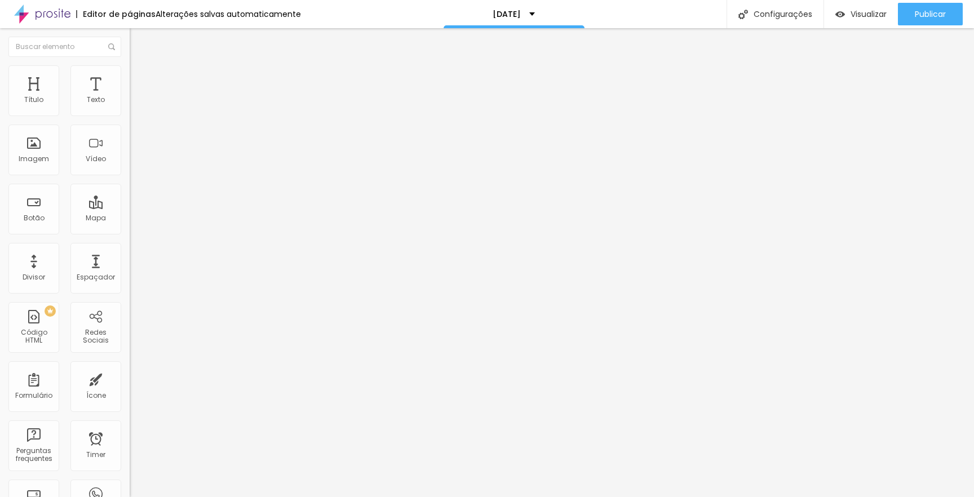
click at [140, 67] on span "Conteúdo" at bounding box center [157, 62] width 35 height 10
click at [130, 177] on span "Original" at bounding box center [143, 172] width 27 height 10
click at [130, 251] on img at bounding box center [133, 248] width 6 height 6
click at [130, 245] on div at bounding box center [195, 245] width 130 height 0
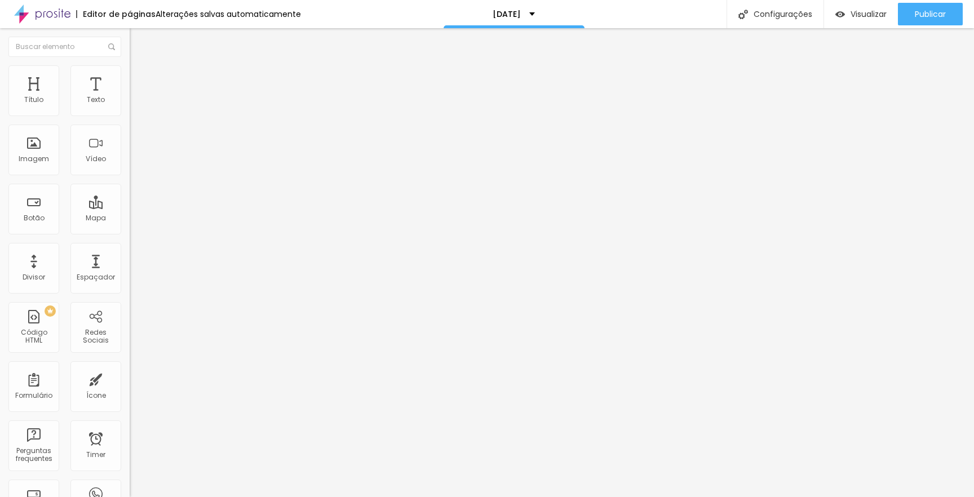
click at [130, 97] on span "Trocar imagem" at bounding box center [160, 92] width 61 height 10
click at [140, 78] on span "Estilo" at bounding box center [148, 73] width 17 height 10
click at [134, 292] on icon "button" at bounding box center [138, 296] width 8 height 8
click at [130, 77] on li "Avançado" at bounding box center [195, 82] width 130 height 11
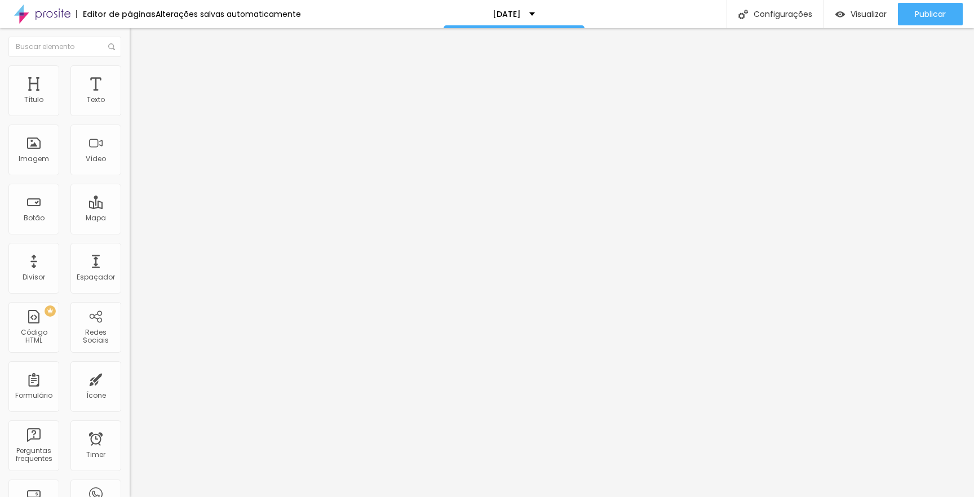
click at [140, 80] on span "Avançado" at bounding box center [158, 85] width 37 height 10
click at [854, 15] on span "Visualizar" at bounding box center [869, 14] width 36 height 9
